Goal: Information Seeking & Learning: Learn about a topic

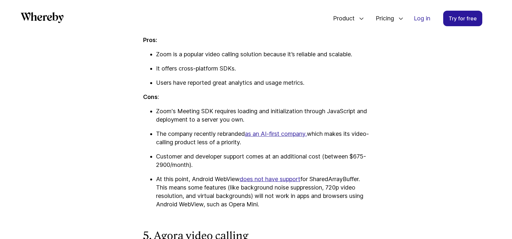
scroll to position [2137, 0]
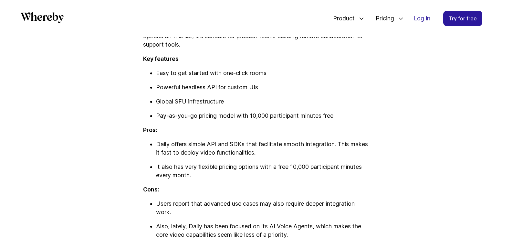
scroll to position [2702, 0]
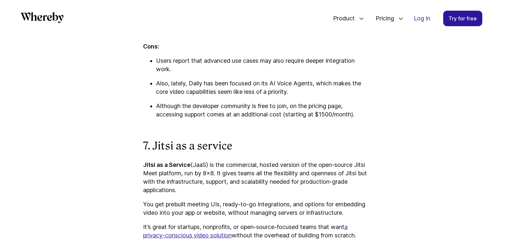
scroll to position [2857, 0]
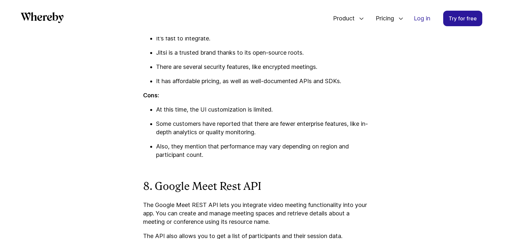
scroll to position [3155, 0]
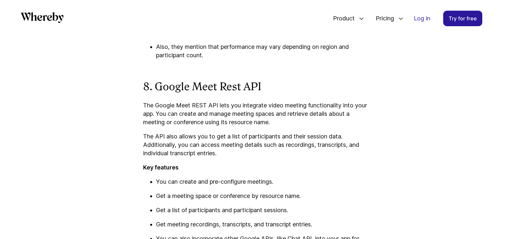
scroll to position [3230, 0]
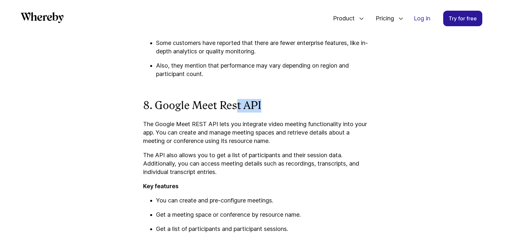
drag, startPoint x: 268, startPoint y: 113, endPoint x: 154, endPoint y: 115, distance: 113.8
click at [154, 112] on h3 "8. Google Meet Rest API" at bounding box center [256, 106] width 226 height 14
drag, startPoint x: 156, startPoint y: 113, endPoint x: 268, endPoint y: 113, distance: 112.4
click at [268, 112] on h3 "8. Google Meet Rest API" at bounding box center [256, 106] width 226 height 14
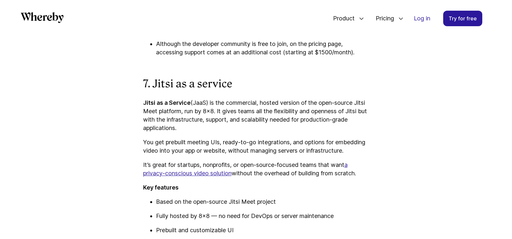
scroll to position [2907, 0]
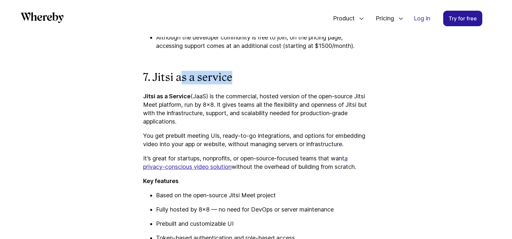
drag, startPoint x: 237, startPoint y: 78, endPoint x: 179, endPoint y: 80, distance: 58.2
click at [179, 80] on h3 "7. Jitsi as a service" at bounding box center [256, 78] width 226 height 14
click at [176, 75] on strong "7. Jitsi as a service" at bounding box center [187, 77] width 89 height 12
drag, startPoint x: 231, startPoint y: 78, endPoint x: 153, endPoint y: 80, distance: 78.2
click at [153, 80] on strong "7. Jitsi as a service" at bounding box center [187, 77] width 89 height 12
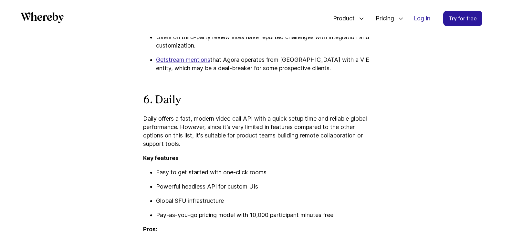
scroll to position [2590, 0]
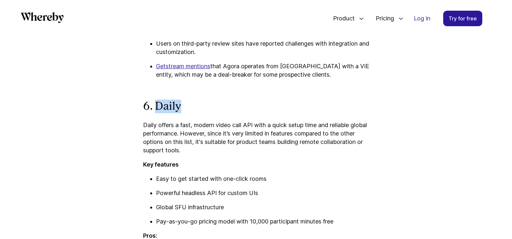
drag, startPoint x: 155, startPoint y: 104, endPoint x: 186, endPoint y: 105, distance: 31.7
click at [186, 105] on h3 "6. Daily" at bounding box center [256, 107] width 226 height 14
